Goal: Transaction & Acquisition: Subscribe to service/newsletter

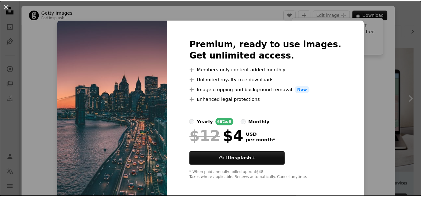
scroll to position [27, 0]
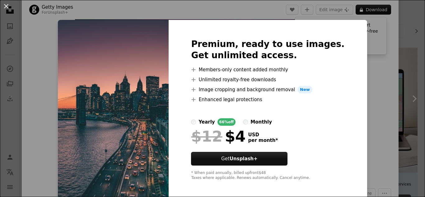
click at [392, 40] on div "An X shape Premium, ready to use images. Get unlimited access. A plus sign Memb…" at bounding box center [212, 98] width 425 height 197
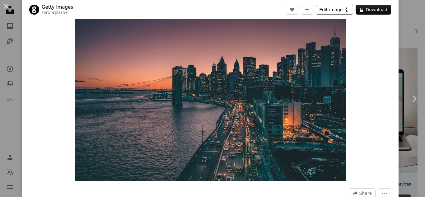
click at [326, 7] on button "Edit image Plus sign for Unsplash+" at bounding box center [334, 10] width 37 height 10
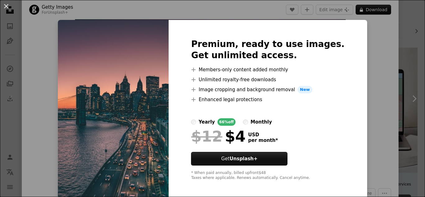
click at [359, 28] on div "An X shape Premium, ready to use images. Get unlimited access. A plus sign Memb…" at bounding box center [212, 98] width 425 height 197
